Goal: Information Seeking & Learning: Learn about a topic

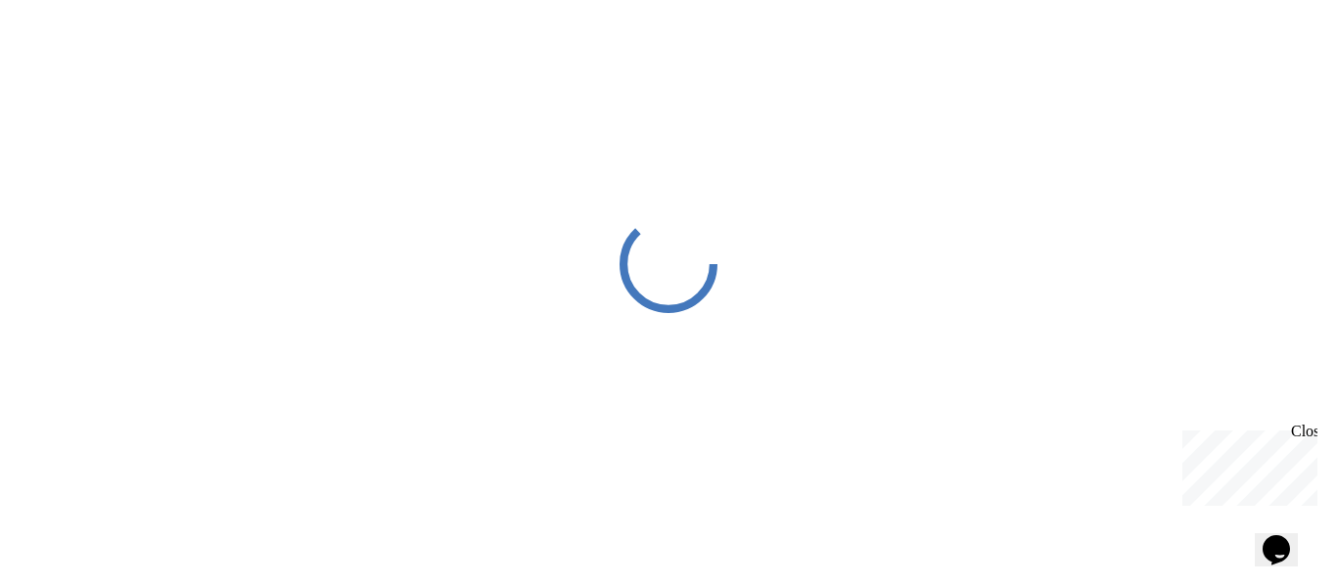
click at [1308, 433] on div "Close" at bounding box center [1303, 435] width 24 height 24
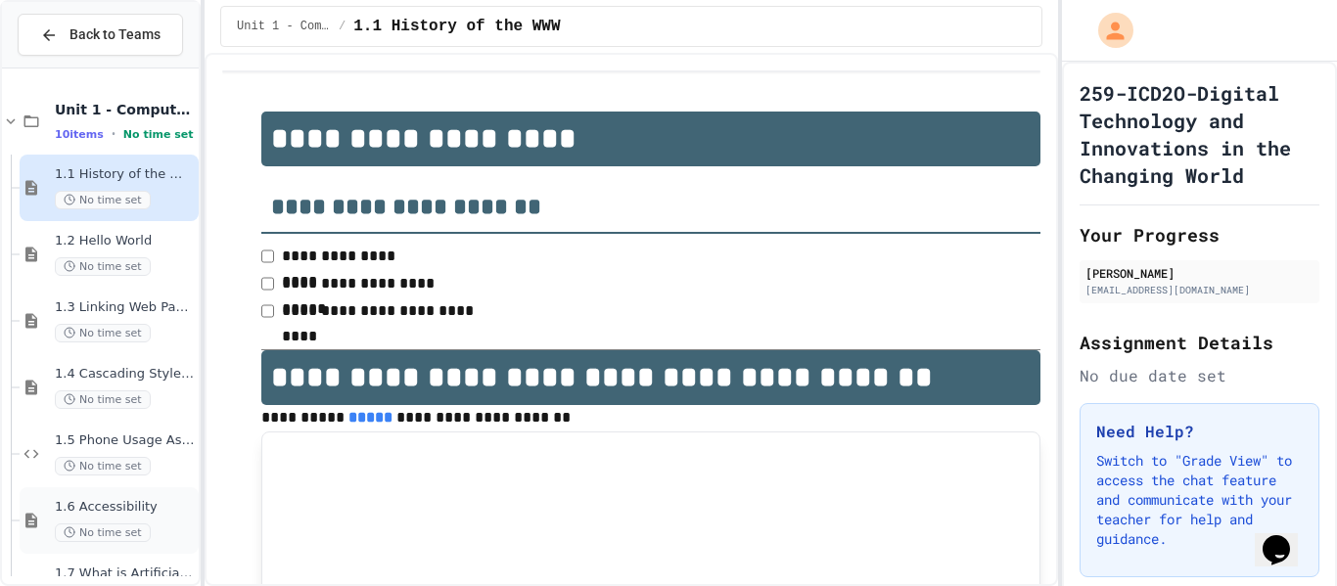
scroll to position [255, 0]
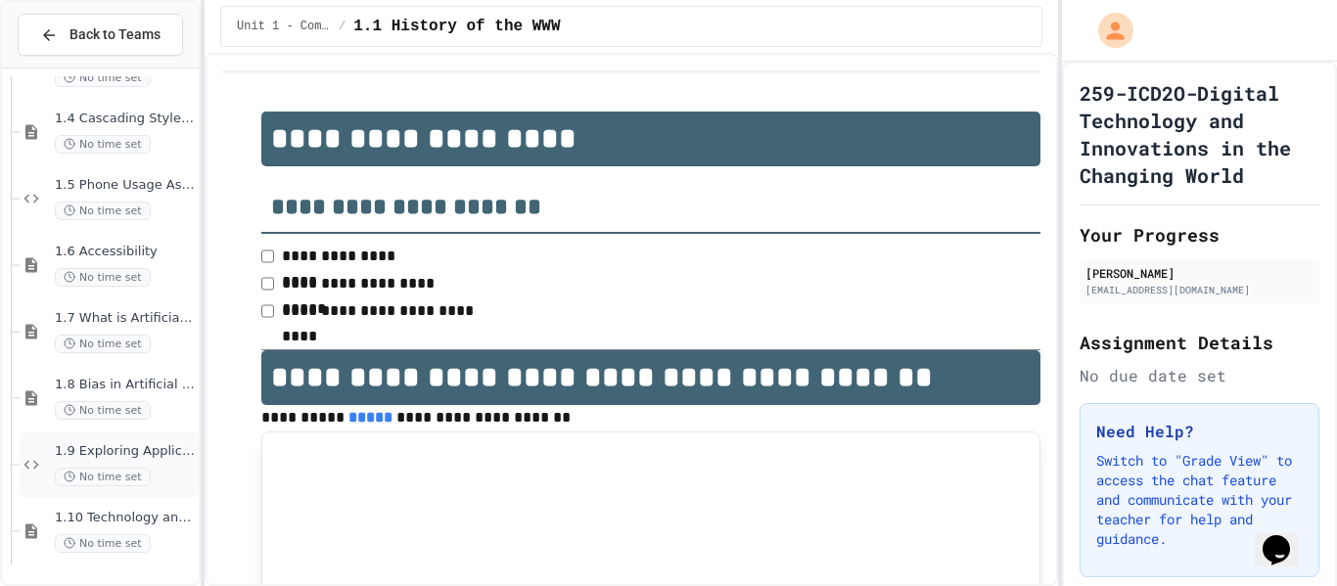
click at [154, 475] on div "No time set" at bounding box center [125, 477] width 140 height 19
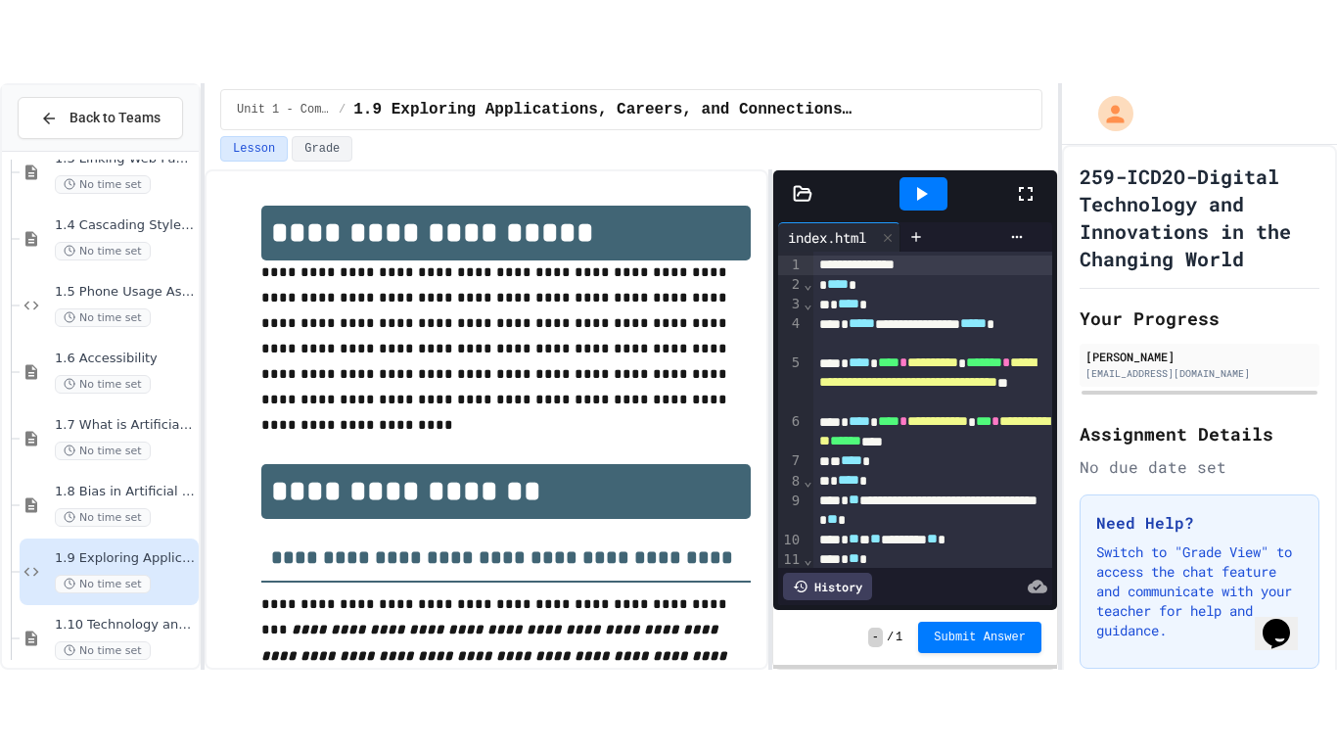
scroll to position [22, 0]
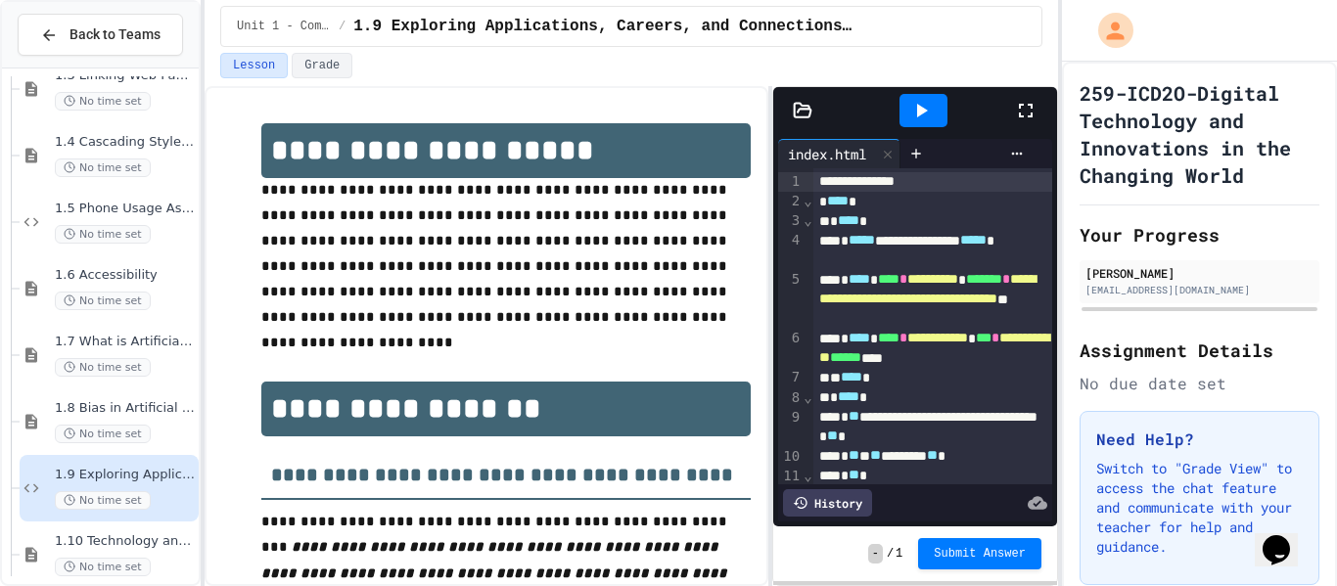
click at [940, 114] on div at bounding box center [923, 110] width 48 height 33
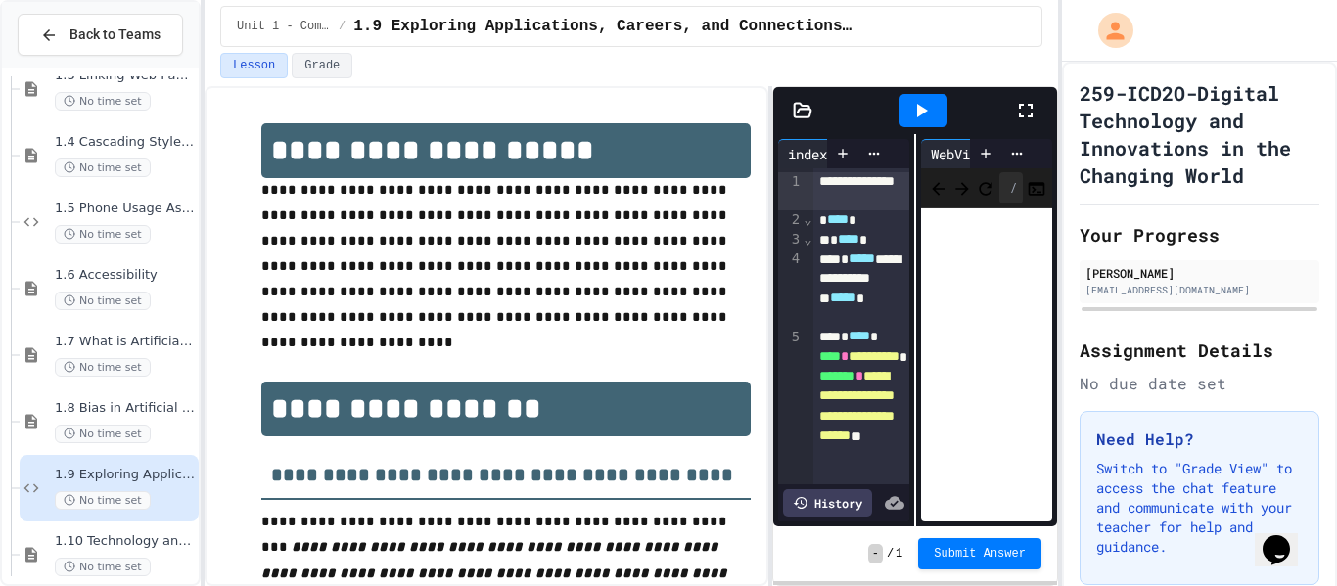
click at [959, 154] on div "WebView" at bounding box center [958, 154] width 74 height 21
click at [1032, 111] on icon at bounding box center [1025, 110] width 23 height 23
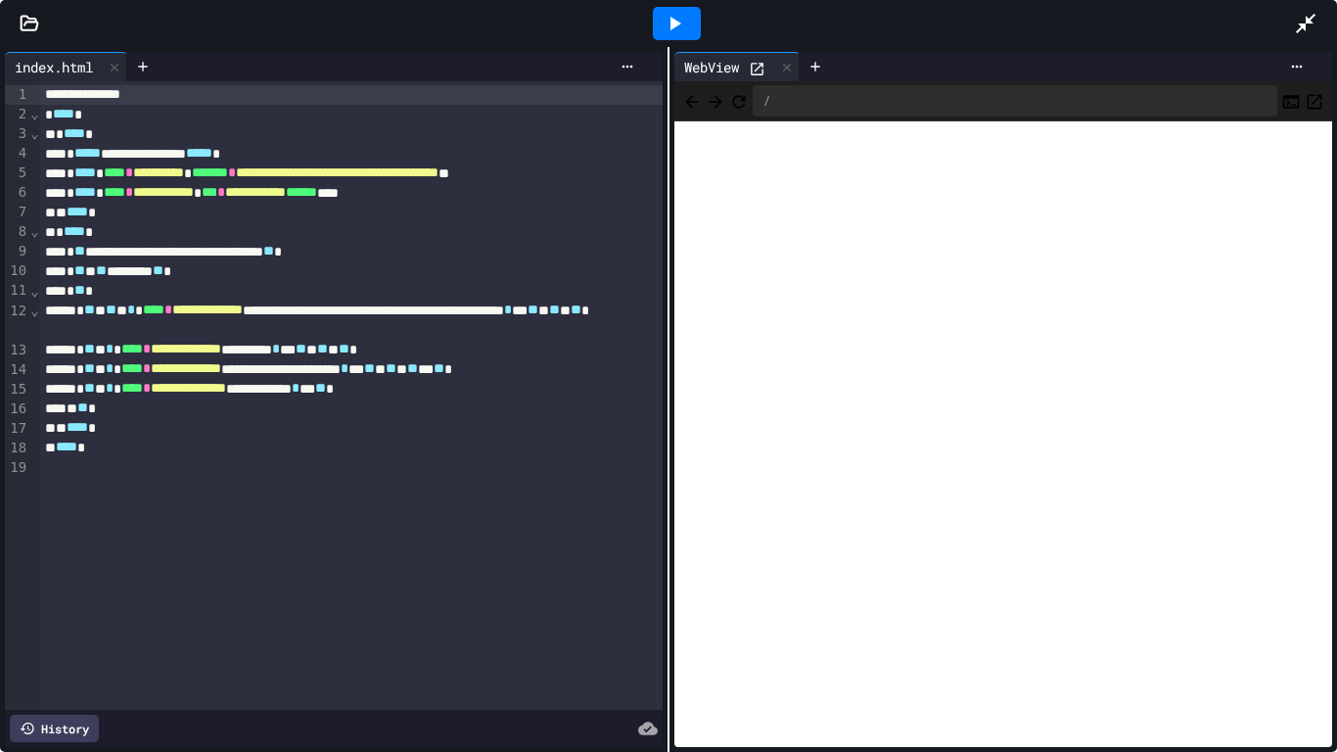
click at [775, 70] on div at bounding box center [762, 67] width 26 height 21
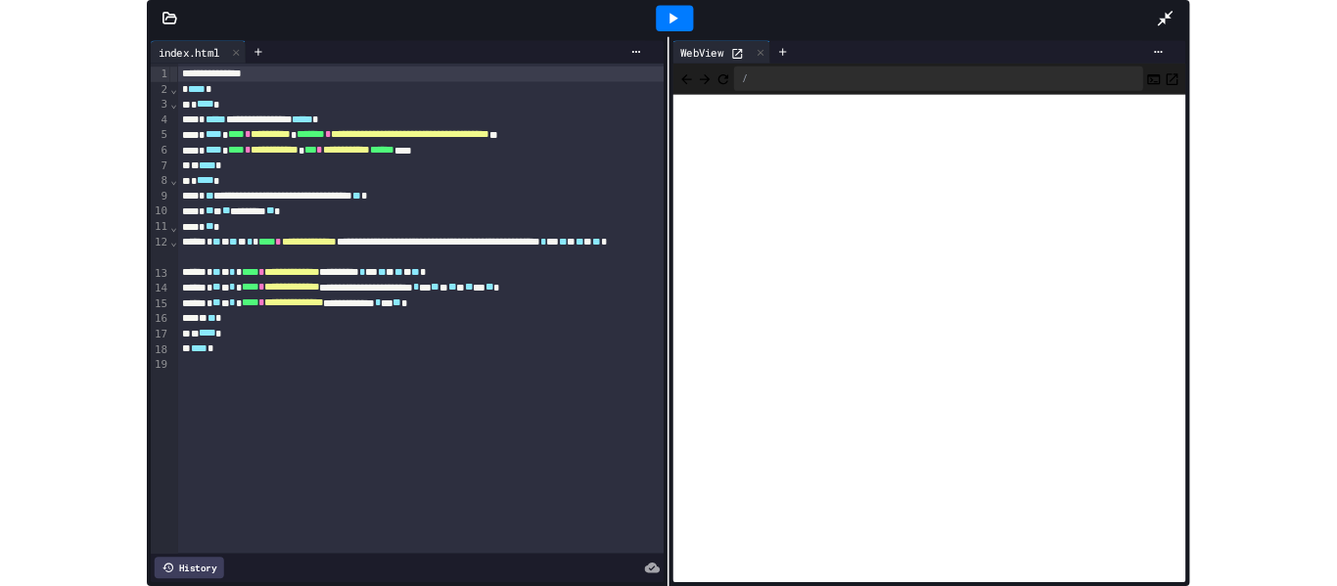
scroll to position [90, 0]
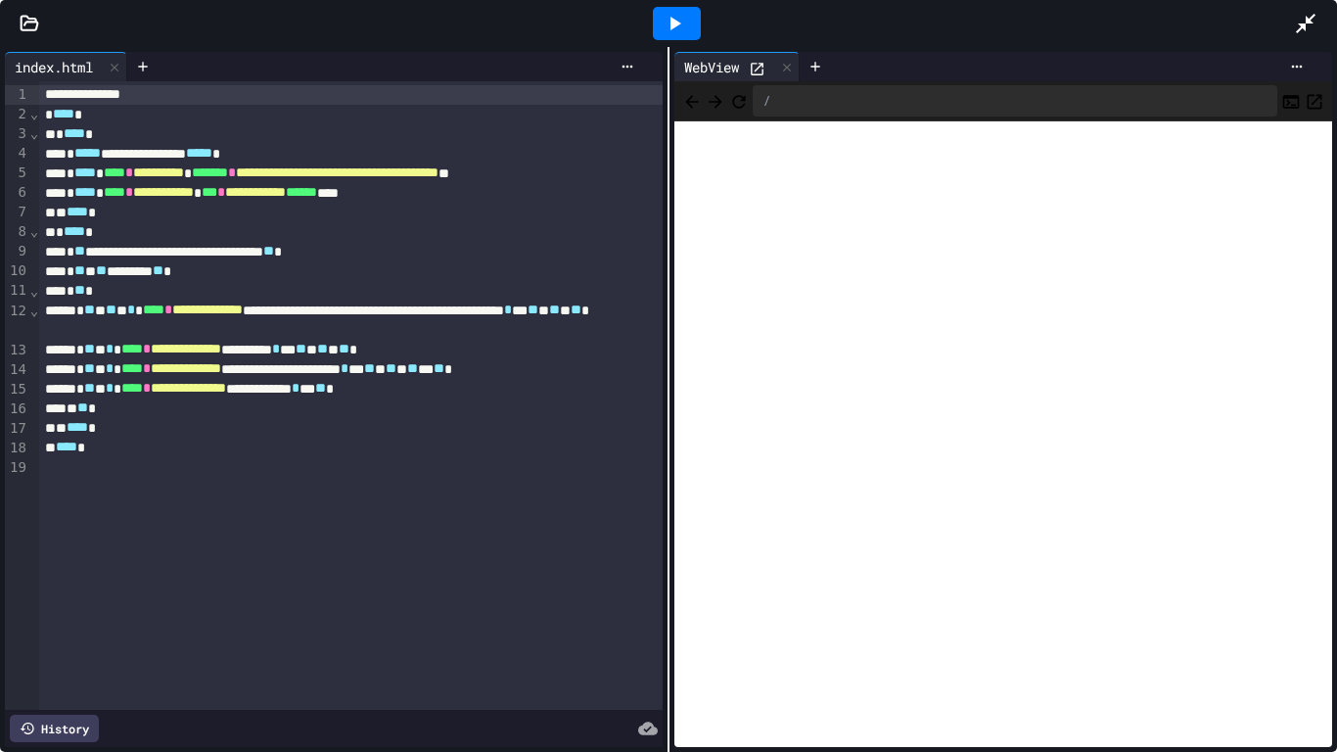
click at [753, 68] on icon at bounding box center [757, 69] width 17 height 17
